Goal: Information Seeking & Learning: Learn about a topic

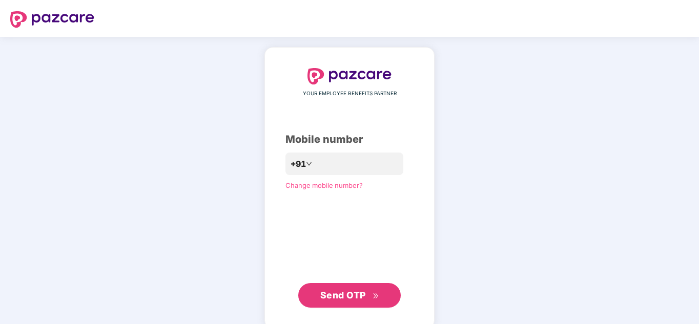
click at [434, 227] on div "YOUR EMPLOYEE BENEFITS PARTNER Mobile number +91 Change mobile number? Send OTP" at bounding box center [349, 188] width 170 height 282
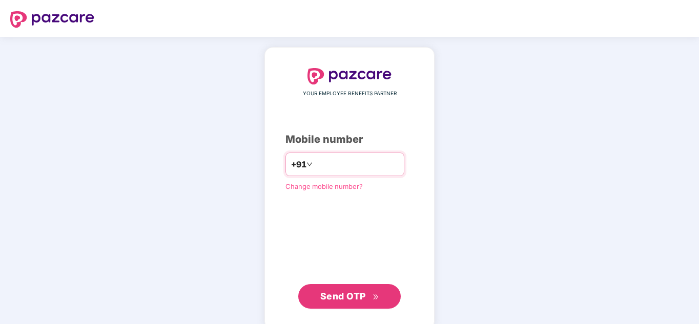
click at [328, 170] on input "number" at bounding box center [357, 164] width 84 height 16
type input "**********"
click at [349, 294] on span "Send OTP" at bounding box center [343, 296] width 46 height 11
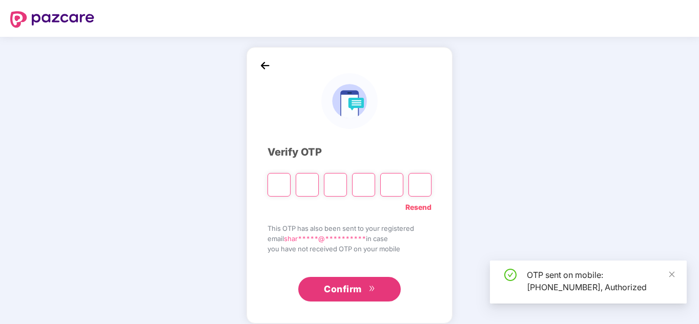
scroll to position [10, 0]
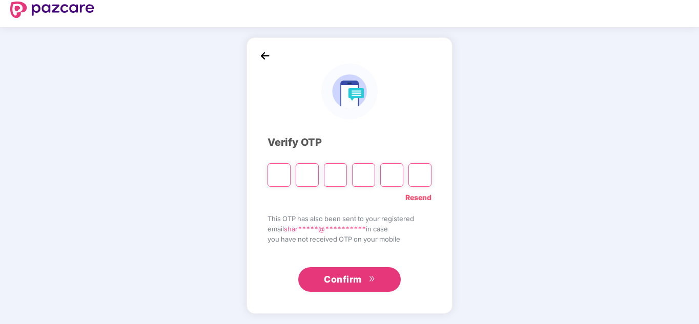
type input "*"
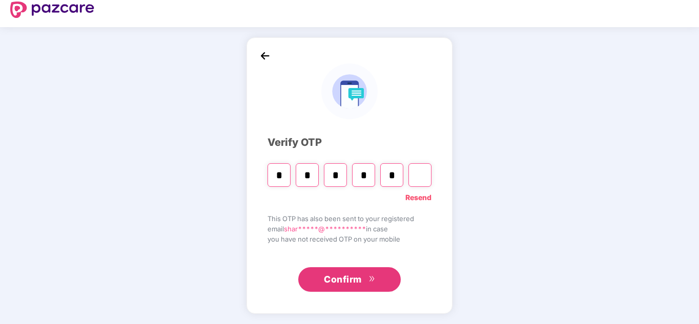
type input "*"
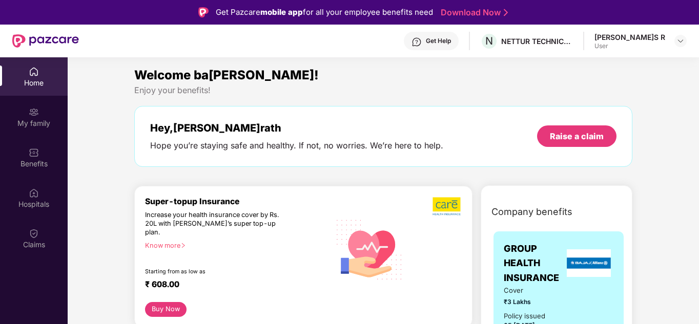
click at [422, 43] on img at bounding box center [416, 42] width 10 height 10
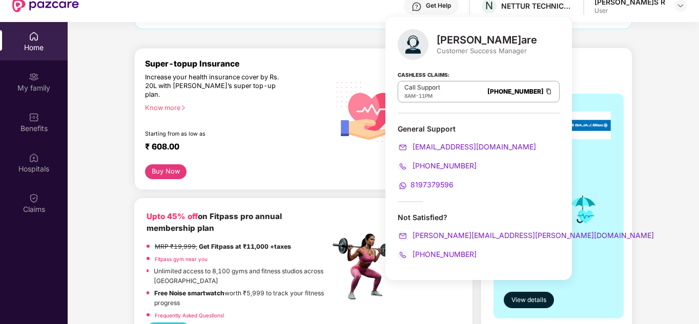
scroll to position [51, 0]
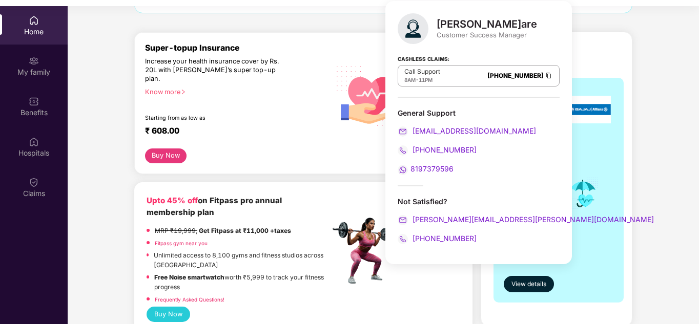
click at [300, 149] on div "Buy Now" at bounding box center [303, 156] width 317 height 15
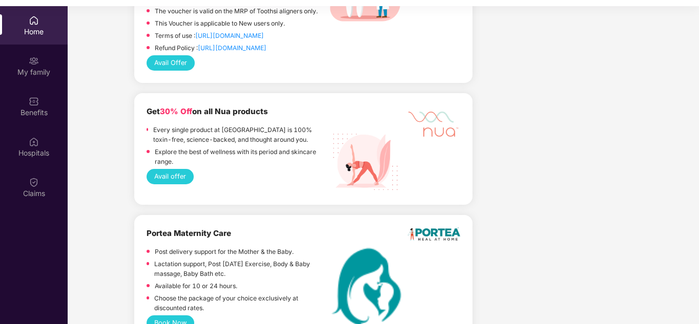
scroll to position [2561, 0]
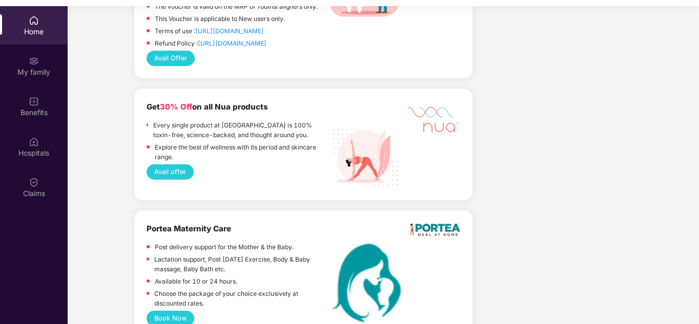
click at [169, 311] on button "Book Now" at bounding box center [171, 318] width 48 height 15
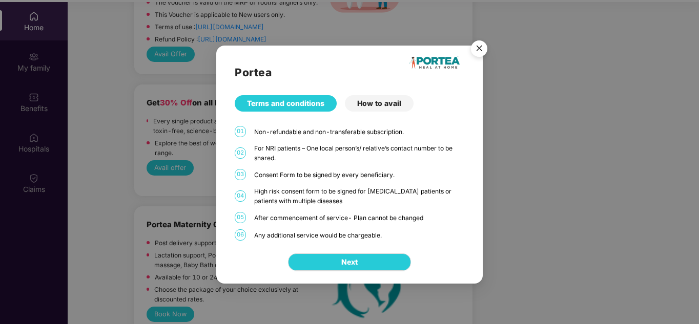
scroll to position [57, 0]
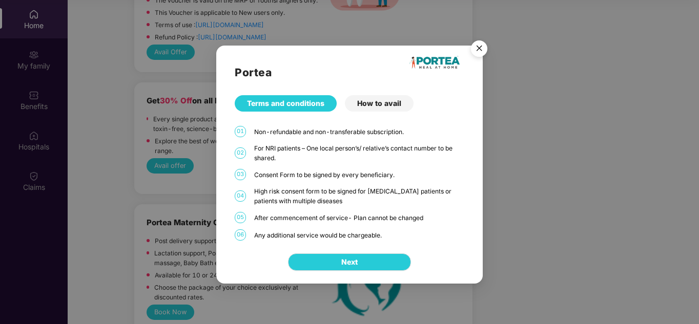
click at [367, 106] on div "How to avail" at bounding box center [379, 103] width 69 height 16
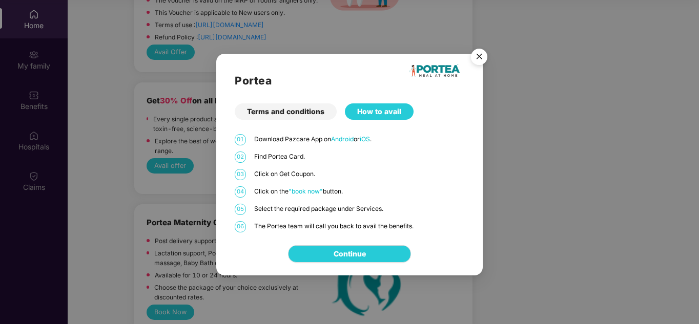
click at [481, 52] on img "Close" at bounding box center [479, 58] width 29 height 29
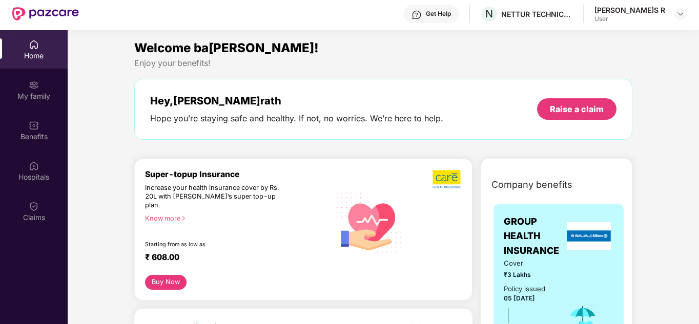
scroll to position [0, 0]
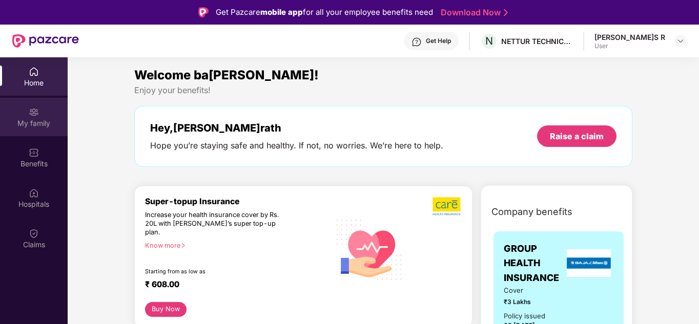
click at [27, 112] on div "My family" at bounding box center [34, 117] width 68 height 38
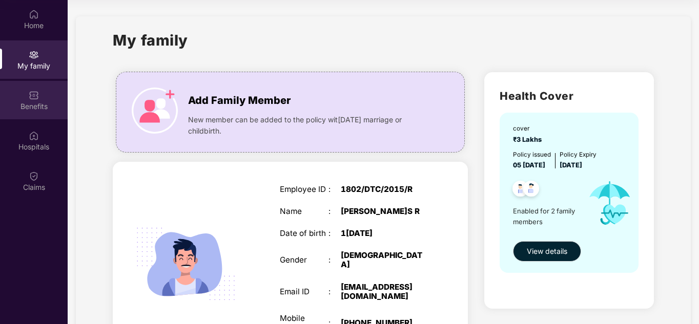
click at [30, 101] on div "Benefits" at bounding box center [34, 106] width 68 height 10
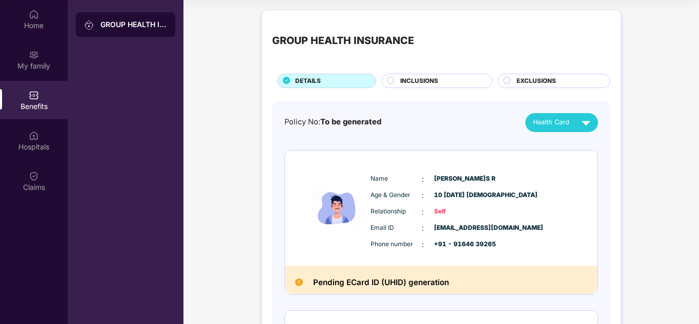
click at [412, 76] on div "INCLUSIONS" at bounding box center [436, 81] width 111 height 14
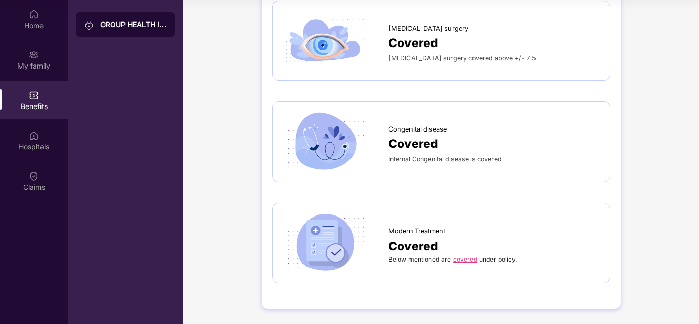
scroll to position [1049, 0]
click at [471, 260] on link "covered" at bounding box center [465, 260] width 24 height 8
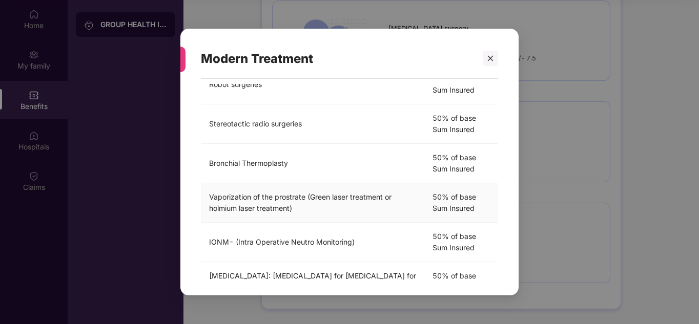
scroll to position [339, 0]
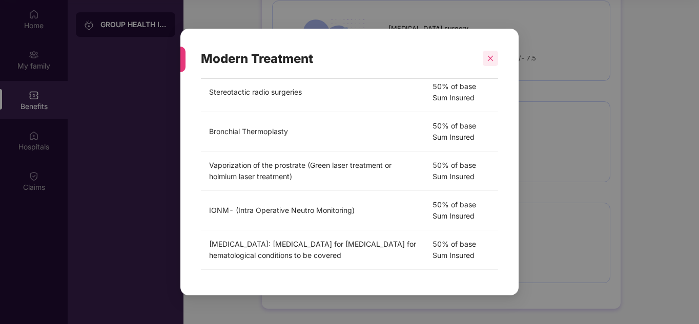
click at [493, 60] on icon "close" at bounding box center [490, 58] width 7 height 7
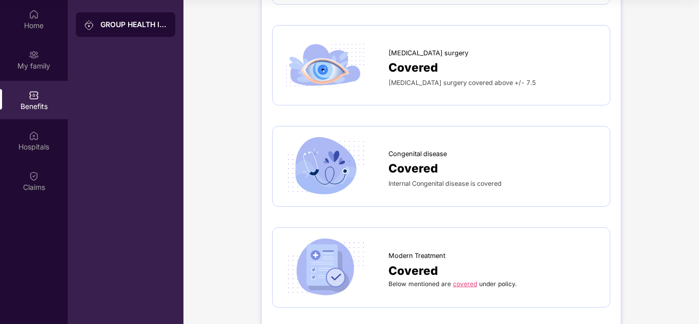
scroll to position [998, 0]
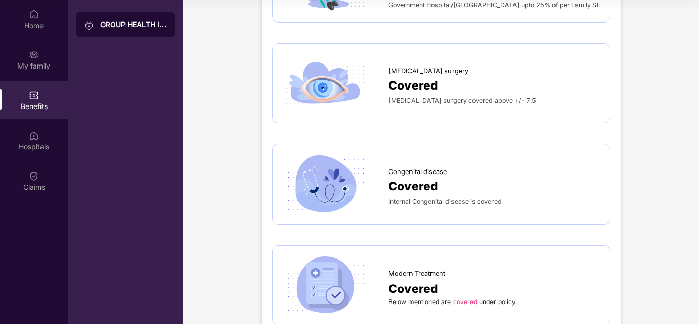
click at [430, 205] on span "Internal Congenital disease is covered" at bounding box center [444, 202] width 113 height 8
drag, startPoint x: 444, startPoint y: 193, endPoint x: 410, endPoint y: 195, distance: 34.4
click at [444, 193] on div "Covered" at bounding box center [493, 186] width 211 height 18
click at [406, 186] on span "Covered" at bounding box center [413, 186] width 50 height 18
click at [343, 190] on img at bounding box center [325, 184] width 85 height 59
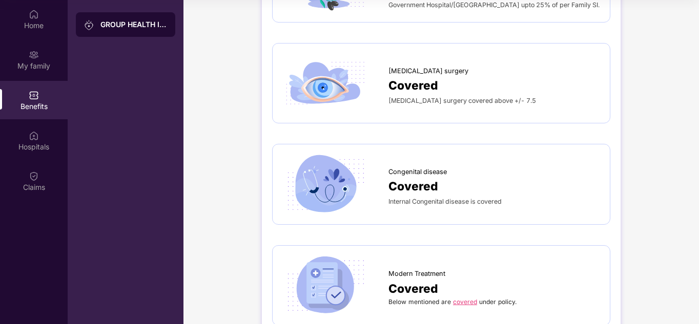
click at [414, 177] on span "Congenital disease" at bounding box center [417, 172] width 58 height 10
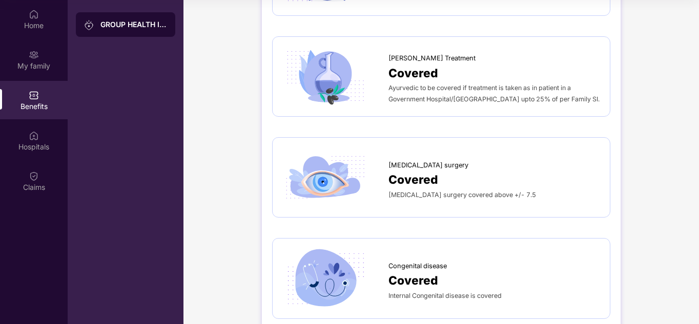
scroll to position [895, 0]
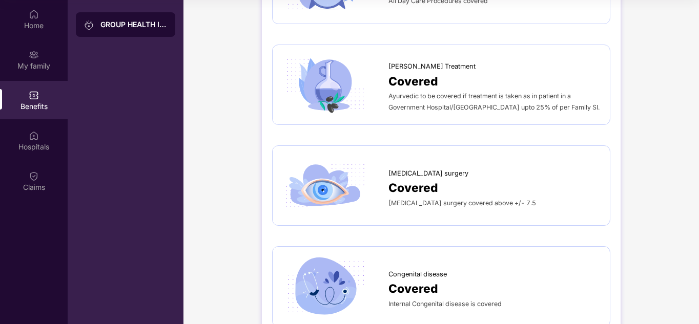
click at [417, 190] on span "Covered" at bounding box center [413, 188] width 50 height 18
click at [513, 179] on div "[MEDICAL_DATA] surgery" at bounding box center [493, 170] width 211 height 15
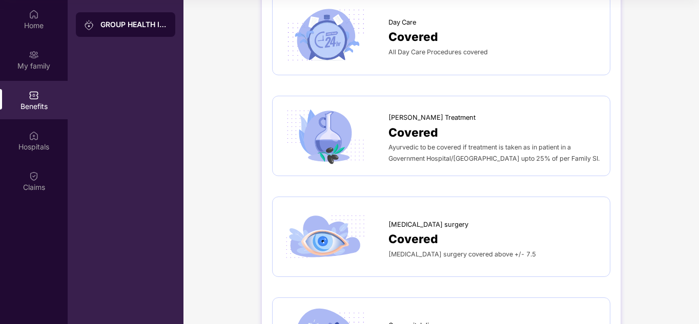
scroll to position [793, 0]
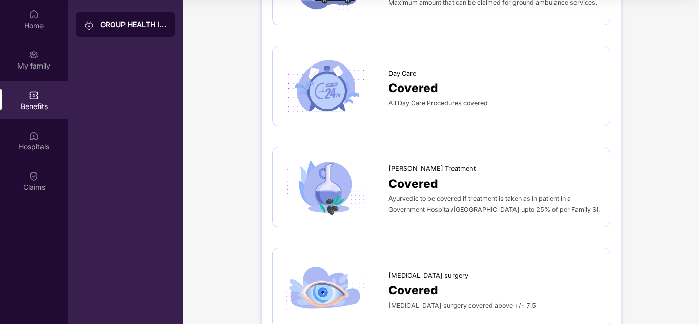
click at [418, 97] on span "Covered" at bounding box center [413, 88] width 50 height 18
click at [505, 95] on div "Covered" at bounding box center [493, 88] width 211 height 18
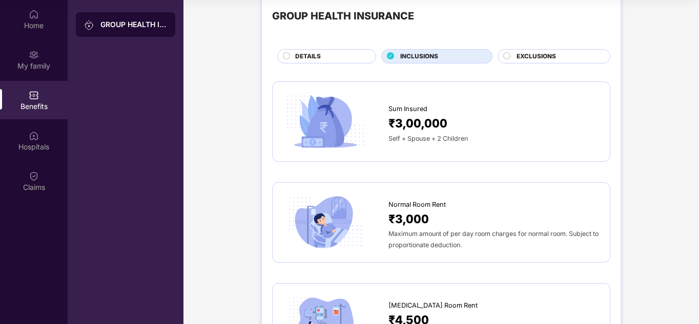
scroll to position [0, 0]
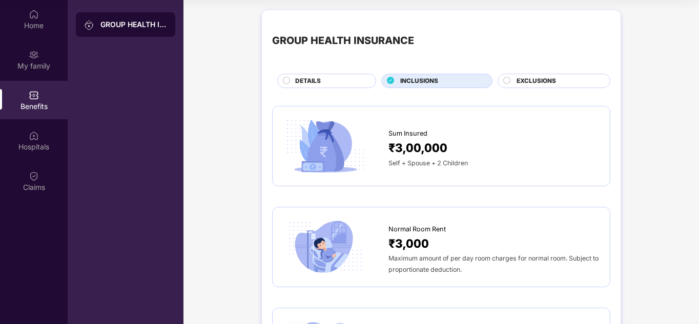
click at [508, 76] on div "EXCLUSIONS" at bounding box center [553, 81] width 113 height 14
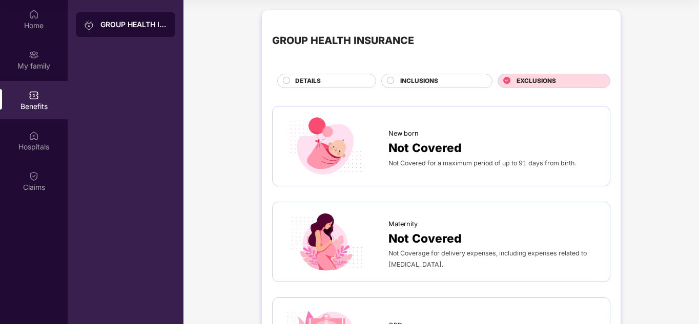
click at [506, 81] on icon at bounding box center [506, 80] width 7 height 7
click at [316, 85] on span "DETAILS" at bounding box center [308, 81] width 26 height 10
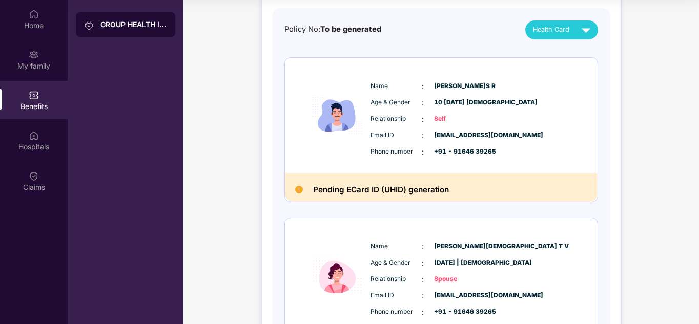
scroll to position [92, 0]
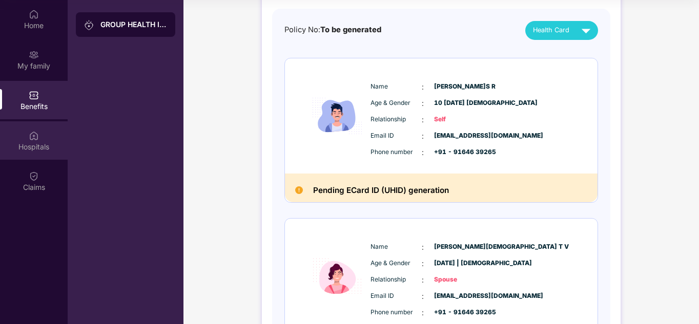
click at [37, 142] on div "Hospitals" at bounding box center [34, 147] width 68 height 10
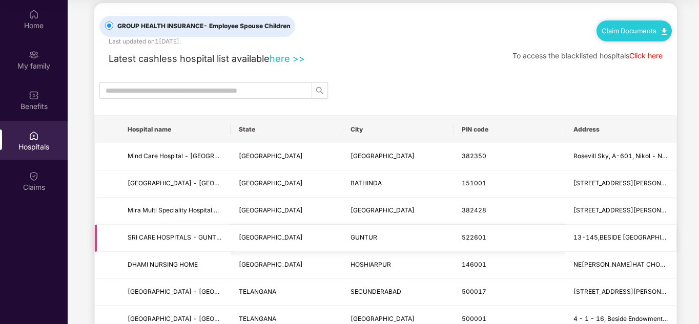
scroll to position [0, 0]
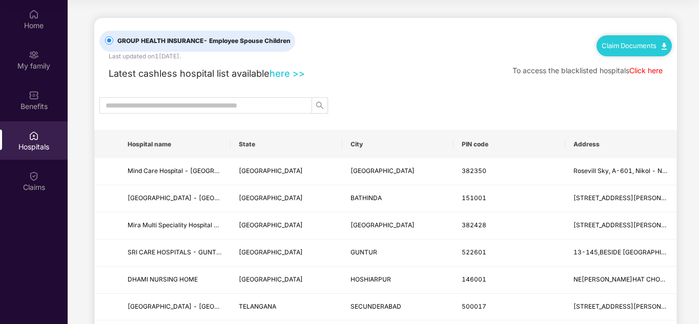
click at [651, 73] on link "Click here" at bounding box center [645, 70] width 33 height 9
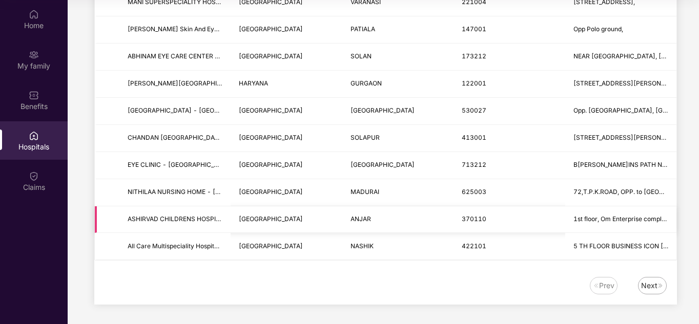
scroll to position [1255, 0]
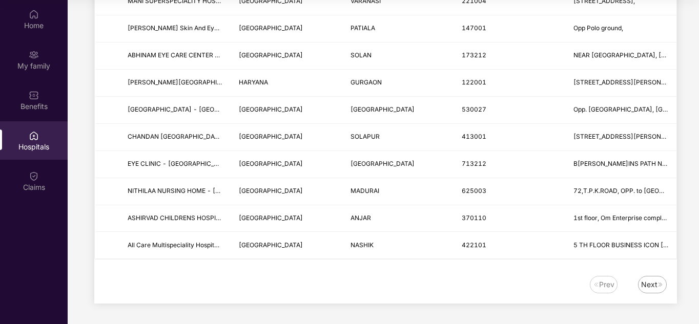
click at [646, 283] on div "Next" at bounding box center [649, 284] width 16 height 11
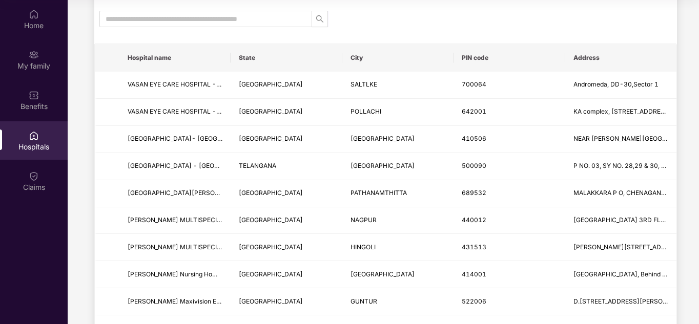
scroll to position [0, 0]
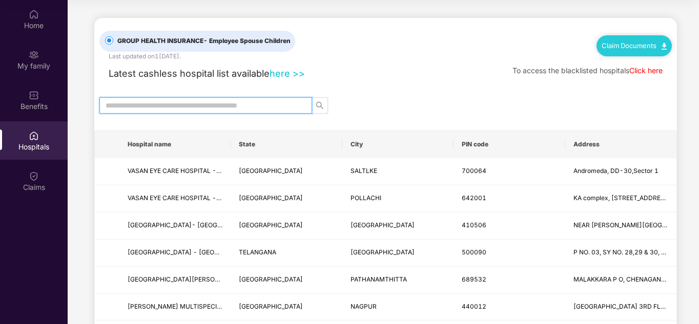
click at [135, 105] on input "text" at bounding box center [202, 105] width 192 height 11
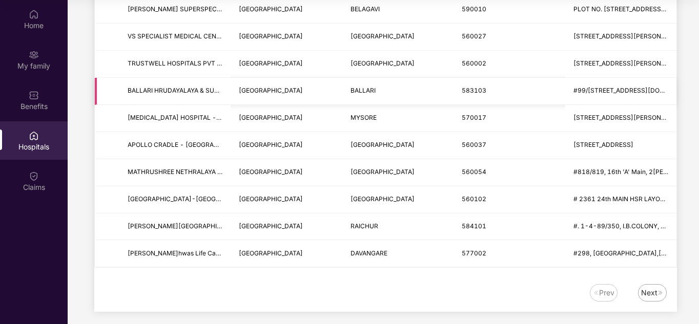
scroll to position [1255, 0]
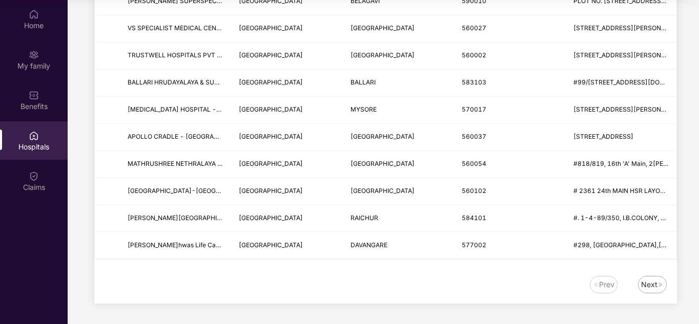
type input "*********"
click at [644, 286] on div "Next" at bounding box center [649, 284] width 16 height 11
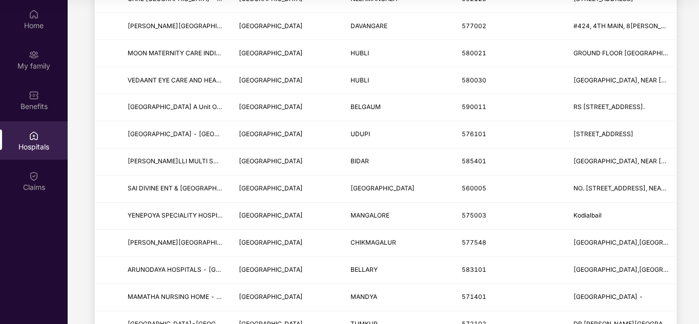
scroll to position [1101, 0]
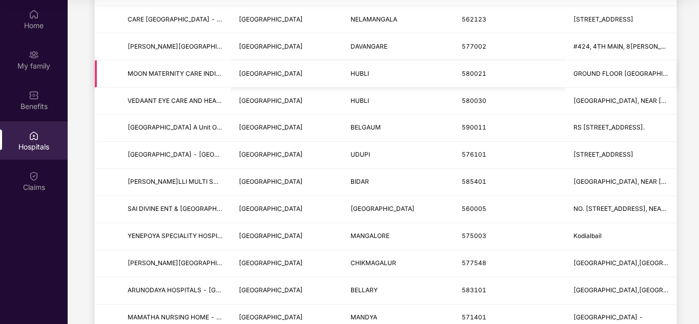
click at [171, 75] on span "MOON MATERNITY CARE INDIA PVT LTD (UNIT OF [GEOGRAPHIC_DATA] HEALTHCARE PRIVATE…" at bounding box center [319, 74] width 382 height 8
click at [119, 77] on td "MOON MATERNITY CARE INDIA PVT LTD (UNIT OF [GEOGRAPHIC_DATA] HEALTHCARE PRIVATE…" at bounding box center [174, 73] width 111 height 27
click at [145, 74] on span "MOON MATERNITY CARE INDIA PVT LTD (UNIT OF [GEOGRAPHIC_DATA] HEALTHCARE PRIVATE…" at bounding box center [319, 74] width 382 height 8
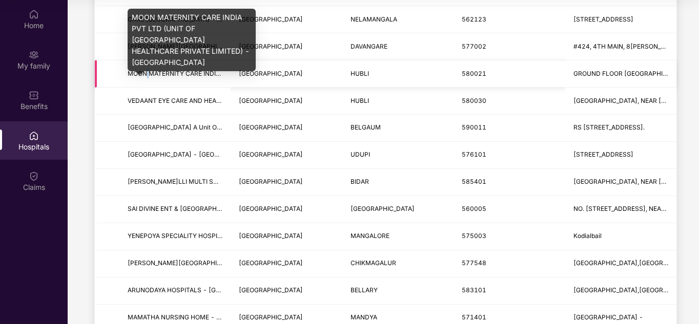
click at [146, 74] on span "MOON MATERNITY CARE INDIA PVT LTD (UNIT OF [GEOGRAPHIC_DATA] HEALTHCARE PRIVATE…" at bounding box center [319, 74] width 382 height 8
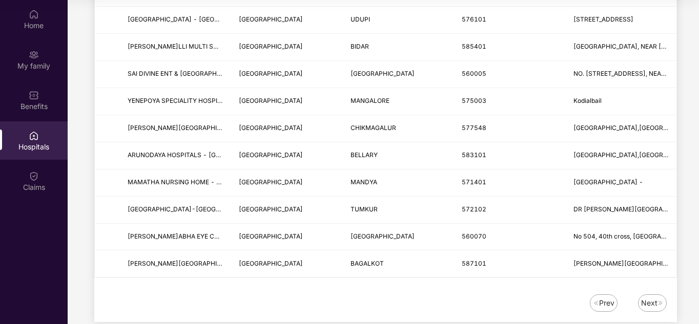
scroll to position [1255, 0]
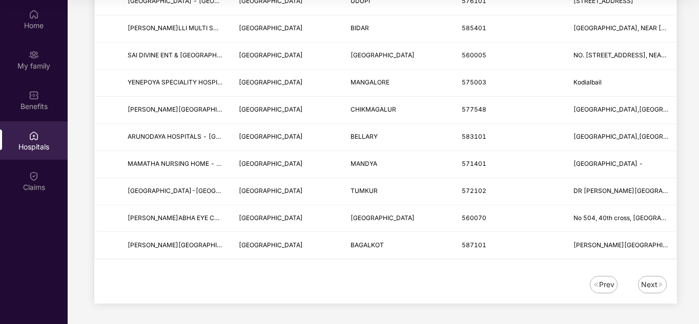
click at [646, 291] on div "Next" at bounding box center [652, 284] width 29 height 17
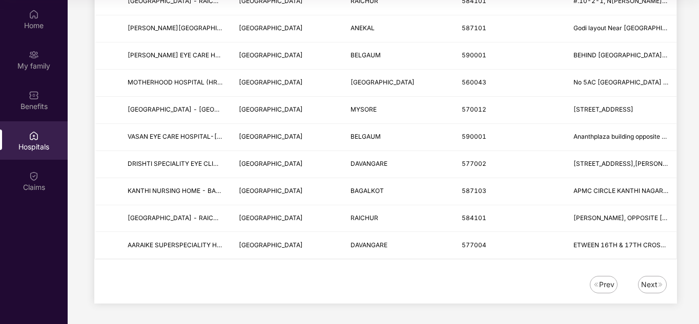
click at [646, 284] on div "Next" at bounding box center [649, 284] width 16 height 11
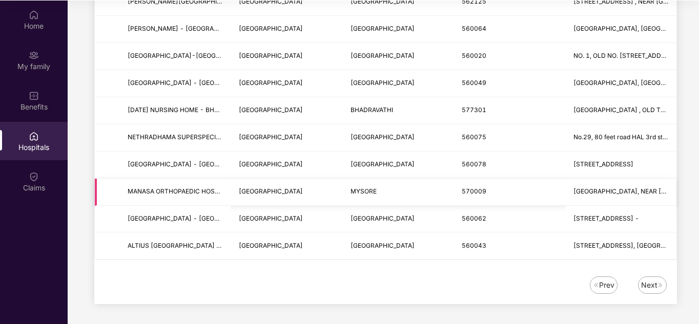
scroll to position [57, 0]
click at [660, 289] on div "Next" at bounding box center [652, 284] width 29 height 17
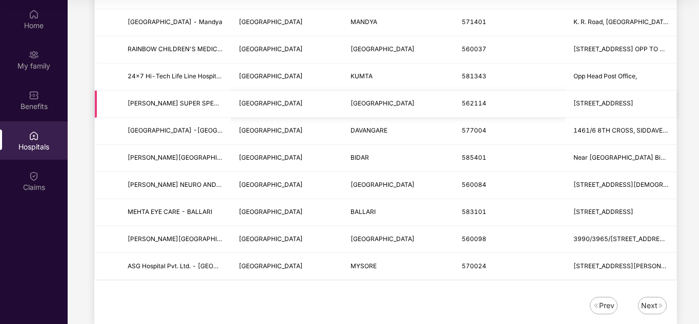
scroll to position [1255, 0]
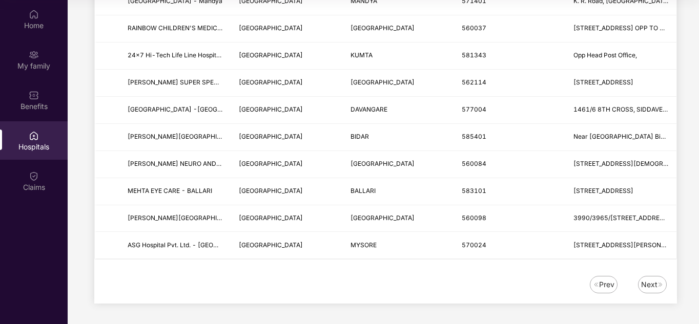
click at [653, 283] on div "Next" at bounding box center [649, 284] width 16 height 11
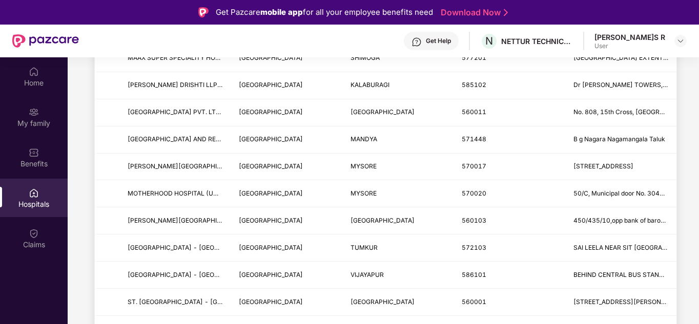
scroll to position [179, 0]
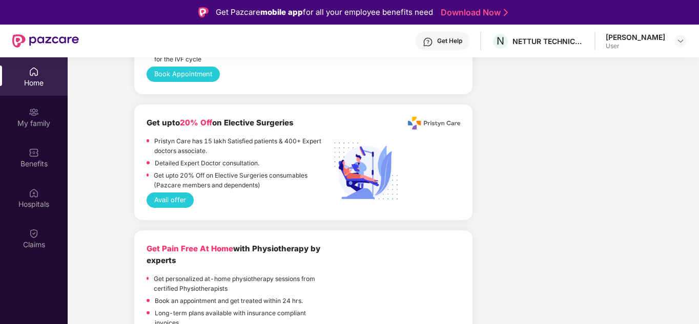
scroll to position [2203, 0]
